Goal: Transaction & Acquisition: Obtain resource

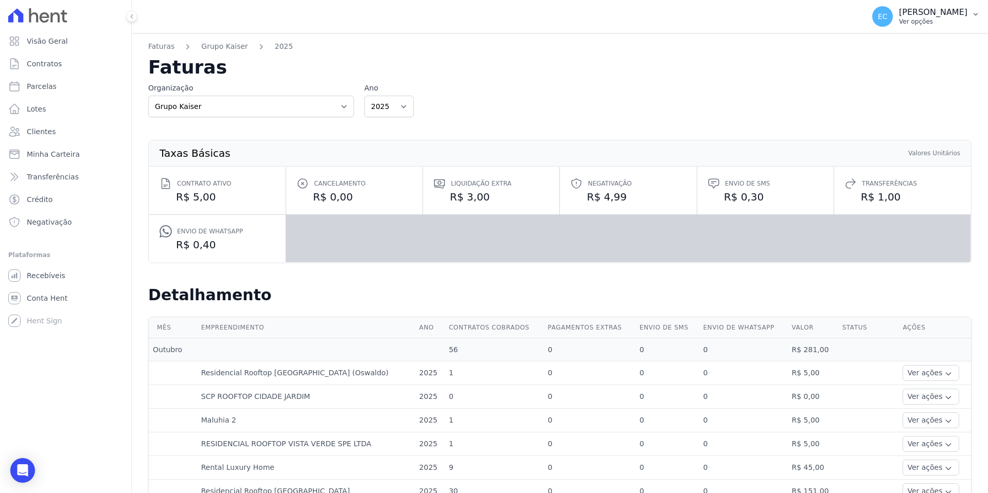
click at [973, 15] on icon "button" at bounding box center [975, 14] width 8 height 8
click at [883, 69] on link "Faturas" at bounding box center [922, 67] width 132 height 19
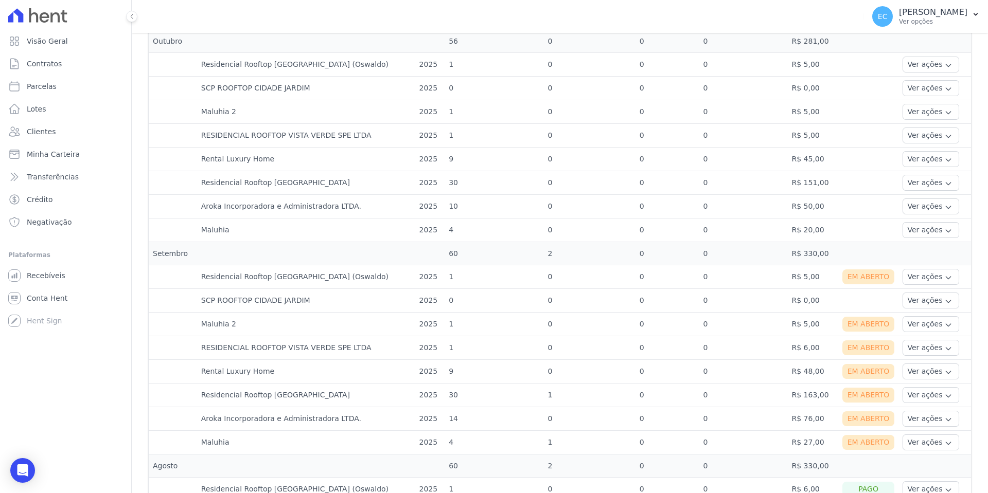
scroll to position [412, 0]
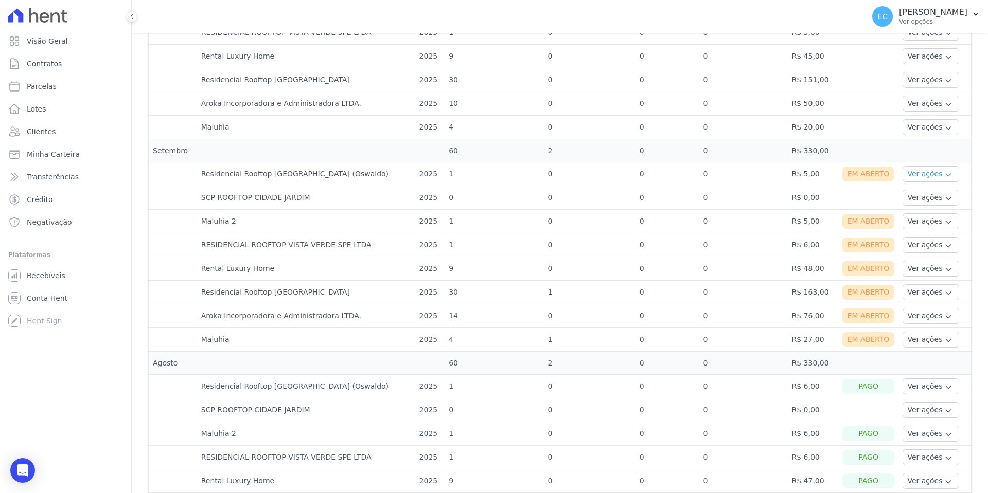
click at [944, 175] on icon "button" at bounding box center [948, 175] width 8 height 8
click at [913, 199] on link "Ver boleto" at bounding box center [945, 202] width 76 height 11
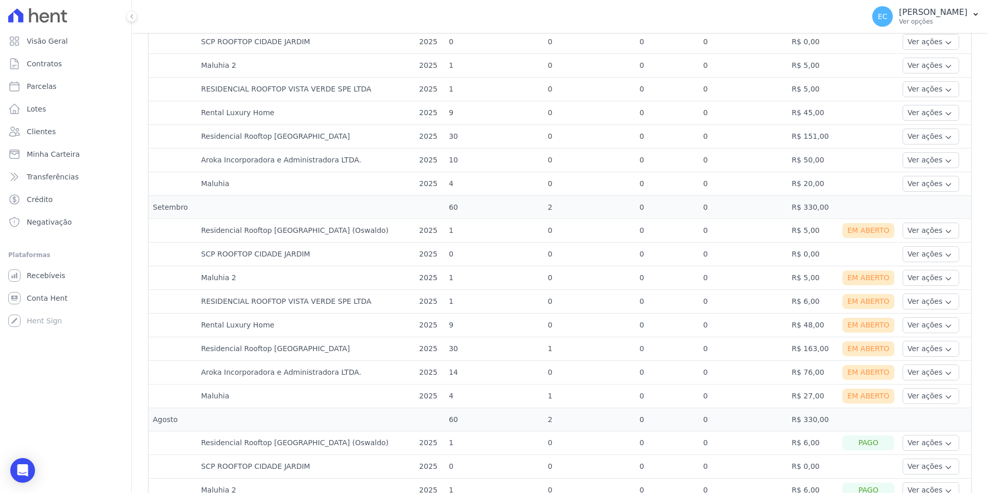
scroll to position [360, 0]
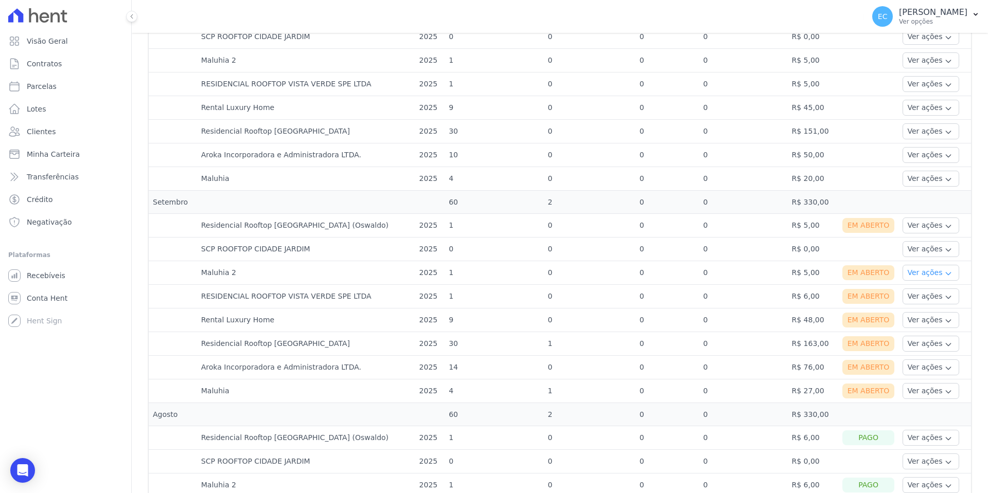
click at [946, 273] on icon "button" at bounding box center [948, 274] width 5 height 3
click at [919, 300] on link "Ver boleto" at bounding box center [945, 301] width 76 height 11
